Goal: Find specific page/section

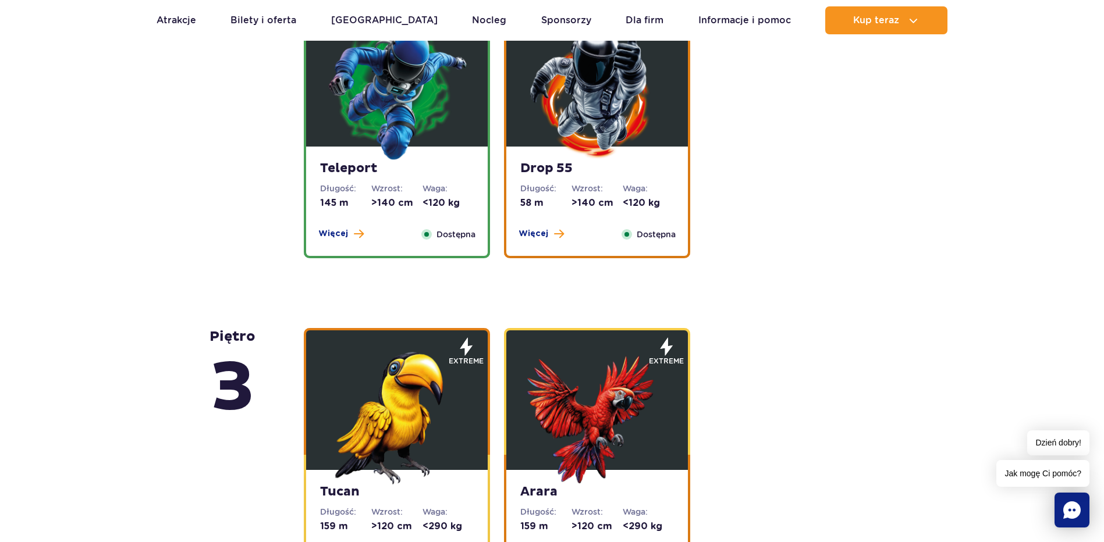
click at [614, 126] on img at bounding box center [597, 92] width 140 height 140
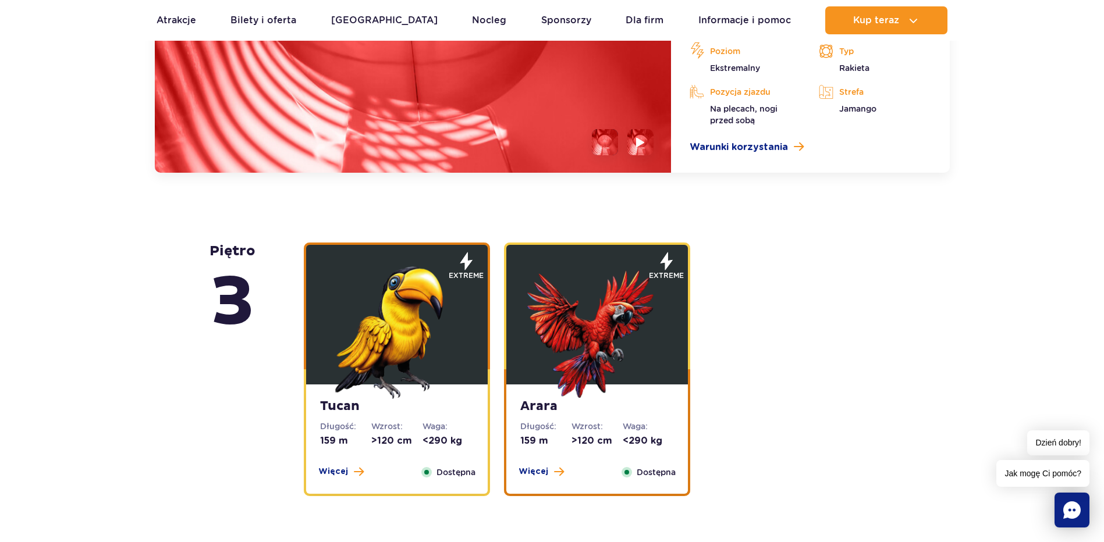
scroll to position [1902, 0]
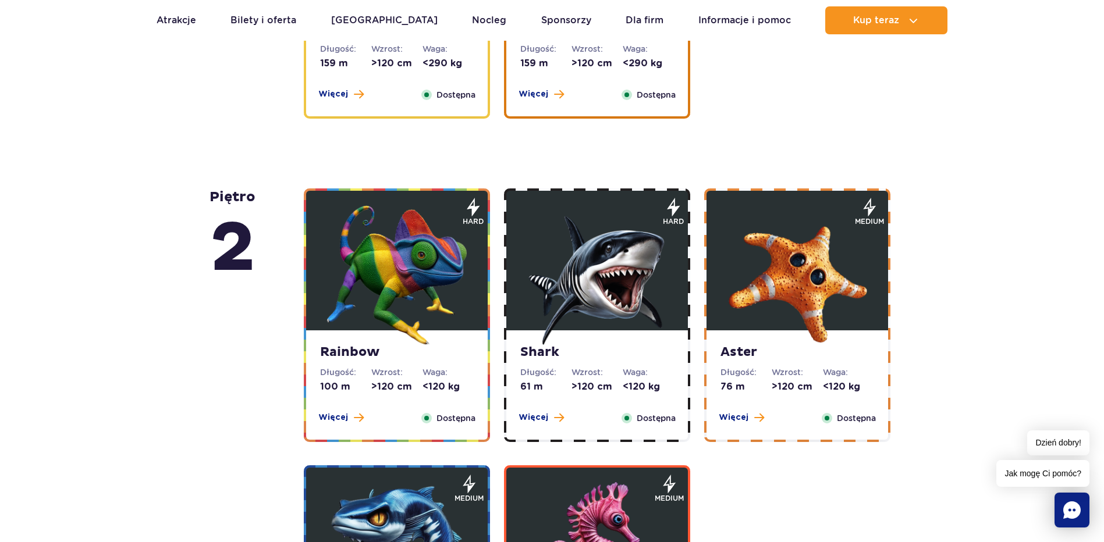
scroll to position [1920, 0]
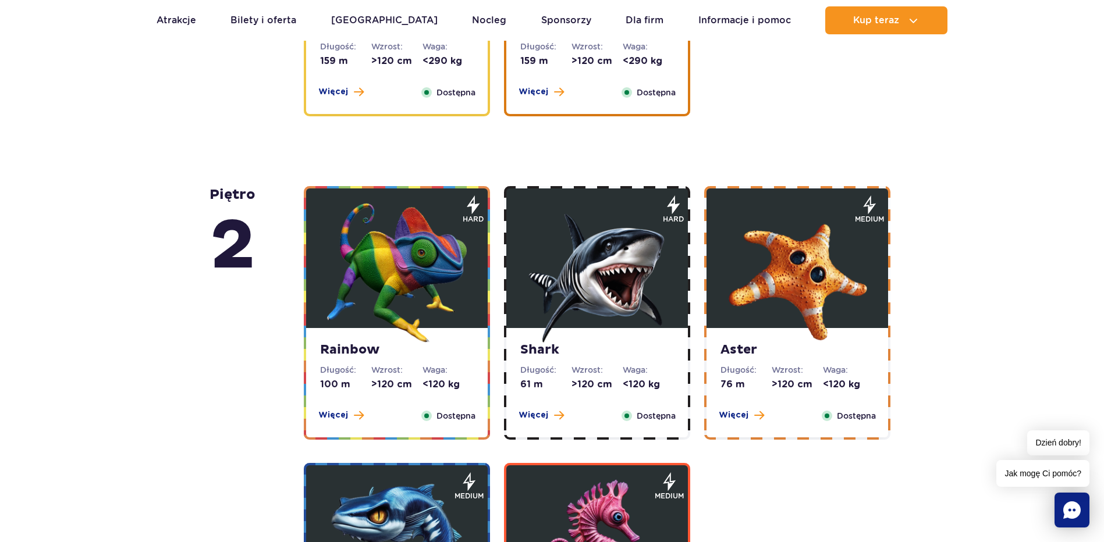
click at [829, 296] on img at bounding box center [797, 273] width 140 height 140
click at [754, 413] on span at bounding box center [759, 415] width 10 height 10
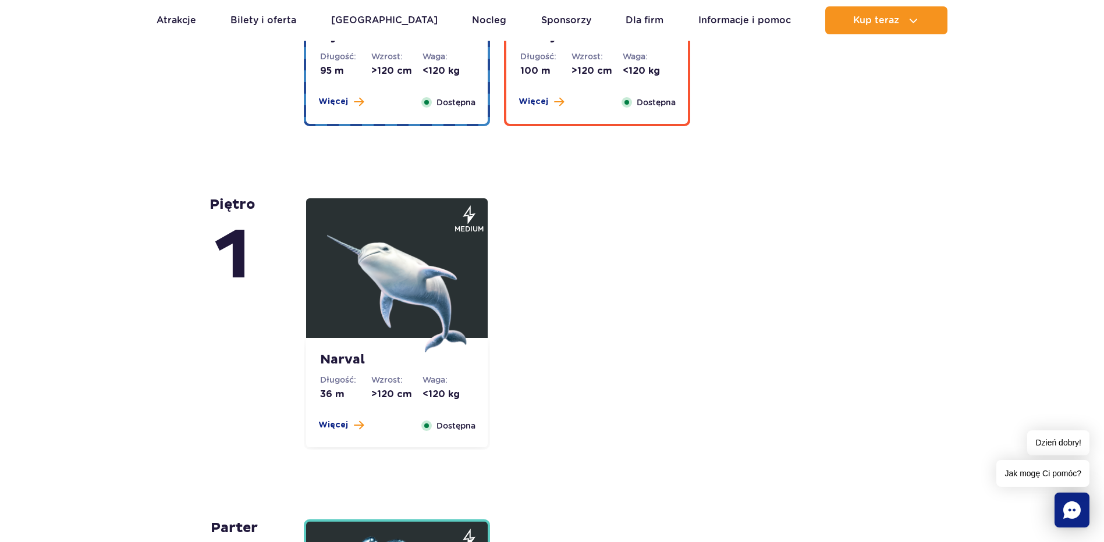
scroll to position [2211, 0]
